Goal: Task Accomplishment & Management: Complete application form

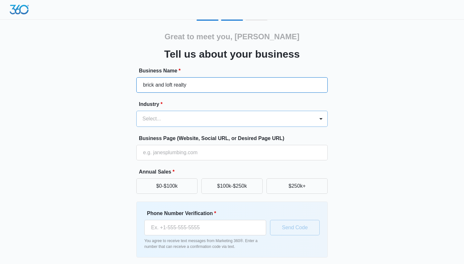
type input "brick and loft realty"
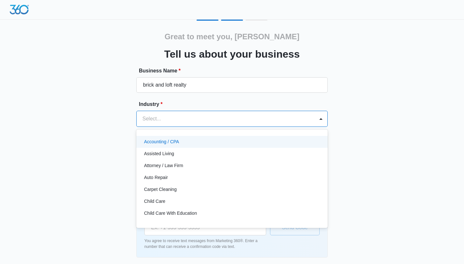
click at [177, 123] on div at bounding box center [224, 118] width 164 height 9
type input "real"
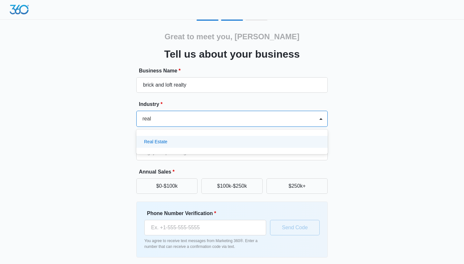
click at [172, 143] on div "Real Estate" at bounding box center [231, 141] width 174 height 7
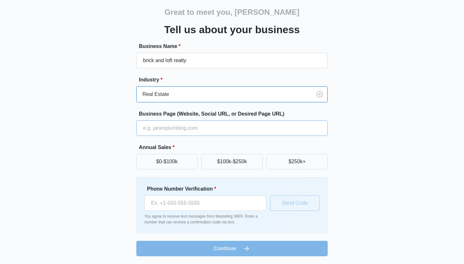
scroll to position [24, 0]
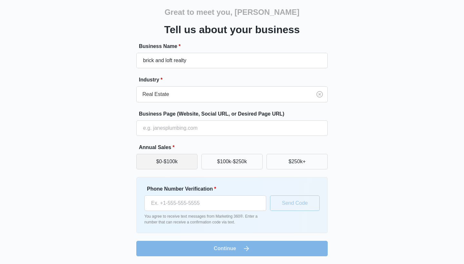
click at [178, 159] on button "$0-$100k" at bounding box center [166, 161] width 61 height 15
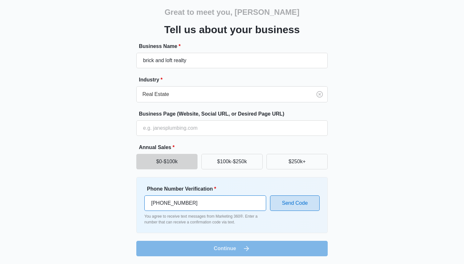
type input "(940) 435-9832"
click at [300, 208] on button "Send Code" at bounding box center [295, 202] width 50 height 15
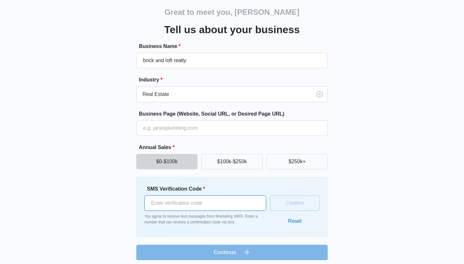
click at [200, 204] on input "SMS Verification Code *" at bounding box center [205, 202] width 122 height 15
type input "536235"
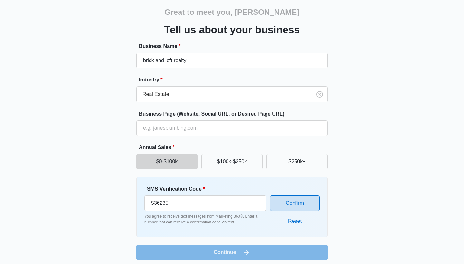
click at [319, 205] on div "SMS Verification Code * 536235 You agree to receive text messages from Marketin…" at bounding box center [231, 207] width 191 height 60
click at [310, 204] on button "Confirm" at bounding box center [295, 202] width 50 height 15
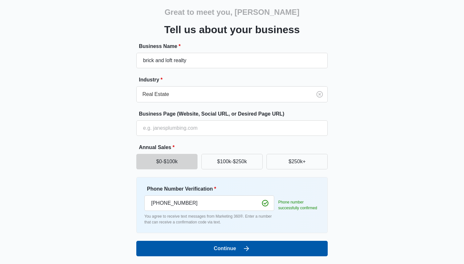
click at [253, 245] on button "Continue" at bounding box center [231, 248] width 191 height 15
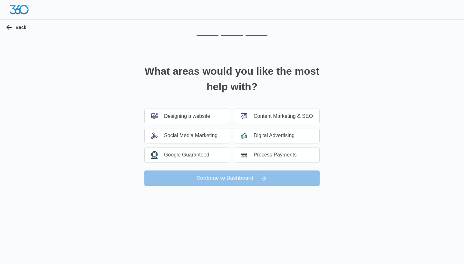
scroll to position [0, 0]
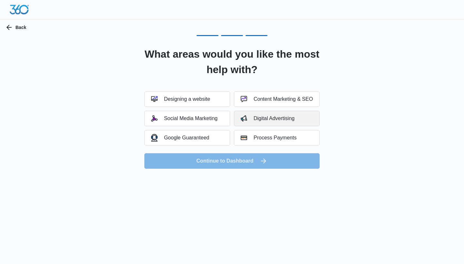
click at [275, 121] on div "Digital Advertising" at bounding box center [267, 118] width 54 height 6
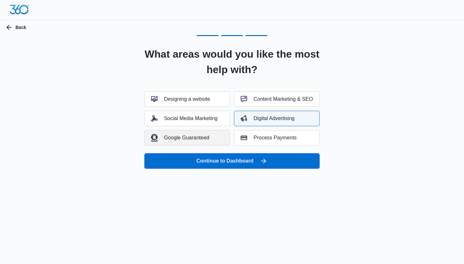
click at [187, 138] on div "Google Guaranteed" at bounding box center [180, 137] width 58 height 7
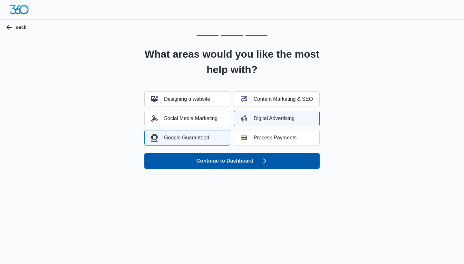
click at [206, 157] on button "Continue to Dashboard" at bounding box center [231, 160] width 175 height 15
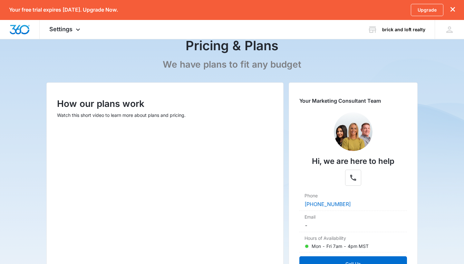
scroll to position [37, 0]
click at [444, 30] on div "zm [PERSON_NAME] [PERSON_NAME][EMAIL_ADDRESS][PERSON_NAME][DOMAIN_NAME] My Prof…" at bounding box center [448, 29] width 29 height 19
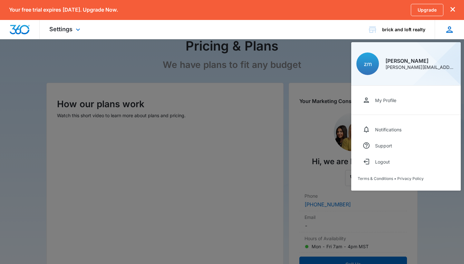
click at [444, 30] on div "zm [PERSON_NAME] [PERSON_NAME][EMAIL_ADDRESS][PERSON_NAME][DOMAIN_NAME] My Prof…" at bounding box center [448, 29] width 29 height 19
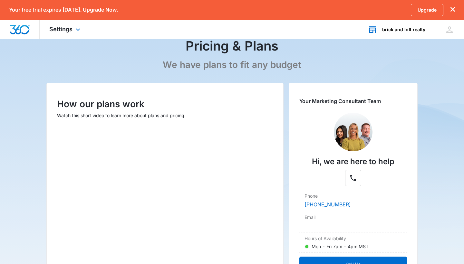
click at [369, 29] on icon at bounding box center [372, 30] width 10 height 10
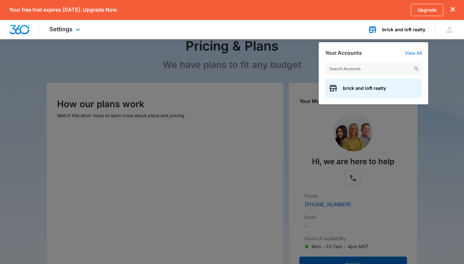
click at [369, 29] on icon at bounding box center [372, 30] width 10 height 10
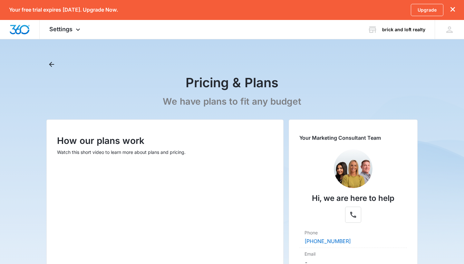
scroll to position [0, 0]
